Goal: Transaction & Acquisition: Subscribe to service/newsletter

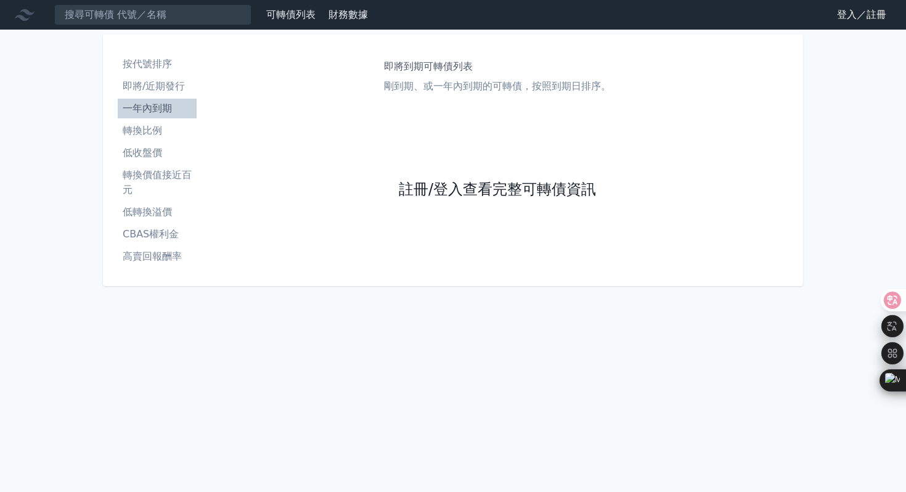
click at [450, 186] on link "註冊/登入查看完整可轉債資訊" at bounding box center [497, 190] width 197 height 20
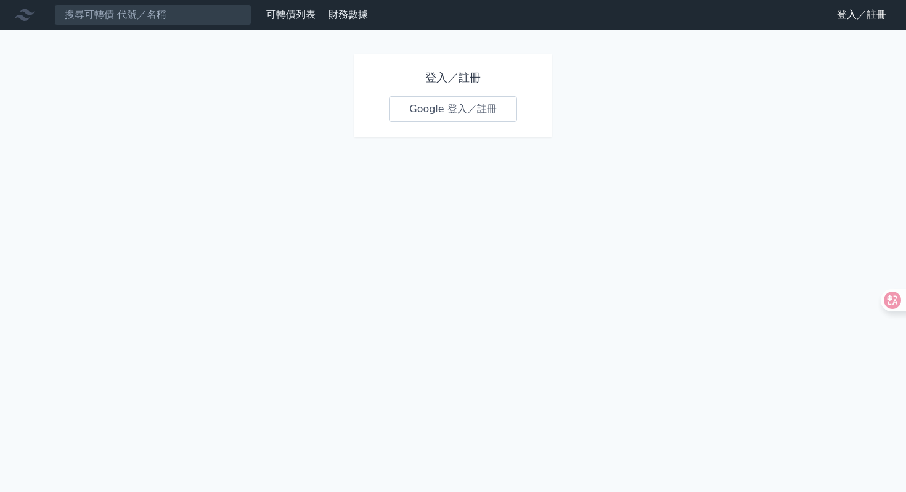
click at [421, 112] on link "Google 登入／註冊" at bounding box center [453, 109] width 128 height 26
click at [432, 100] on link "Google 登入／註冊" at bounding box center [453, 109] width 128 height 26
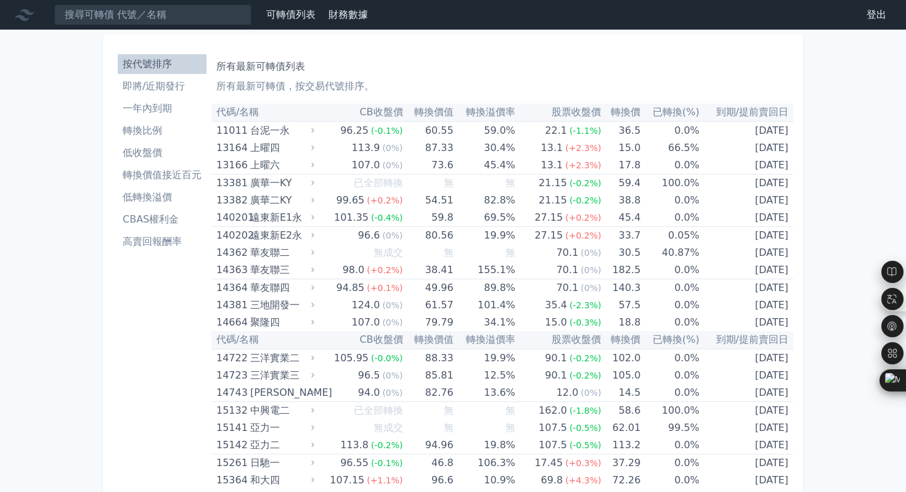
click at [181, 198] on li "低轉換溢價" at bounding box center [162, 197] width 89 height 15
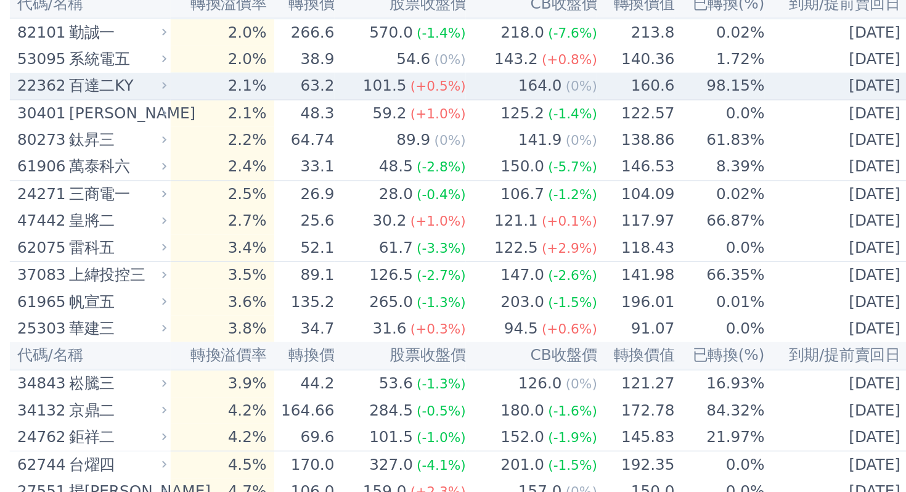
scroll to position [392, 0]
